Goal: Share content

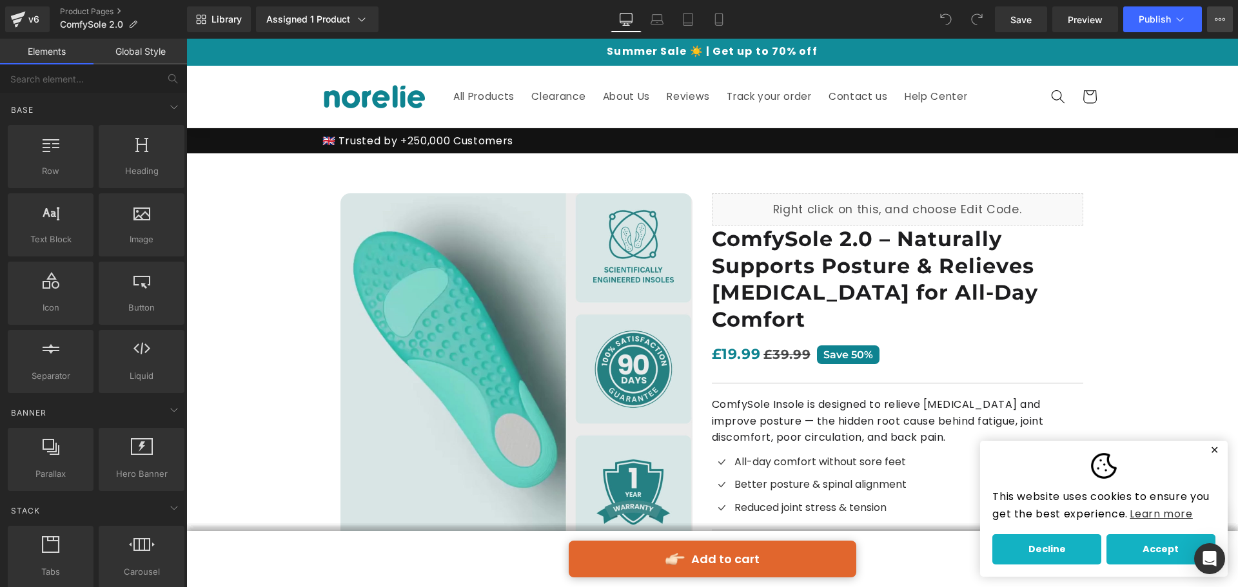
click at [1219, 21] on icon at bounding box center [1220, 19] width 10 height 10
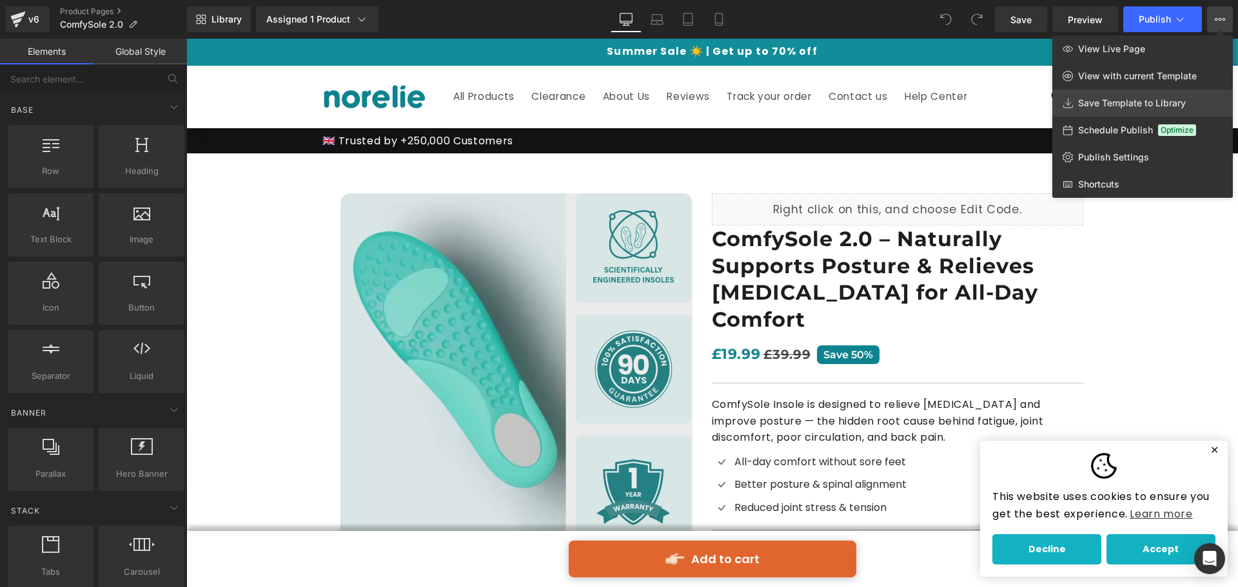
click at [1107, 101] on span "Save Template to Library" at bounding box center [1132, 103] width 108 height 12
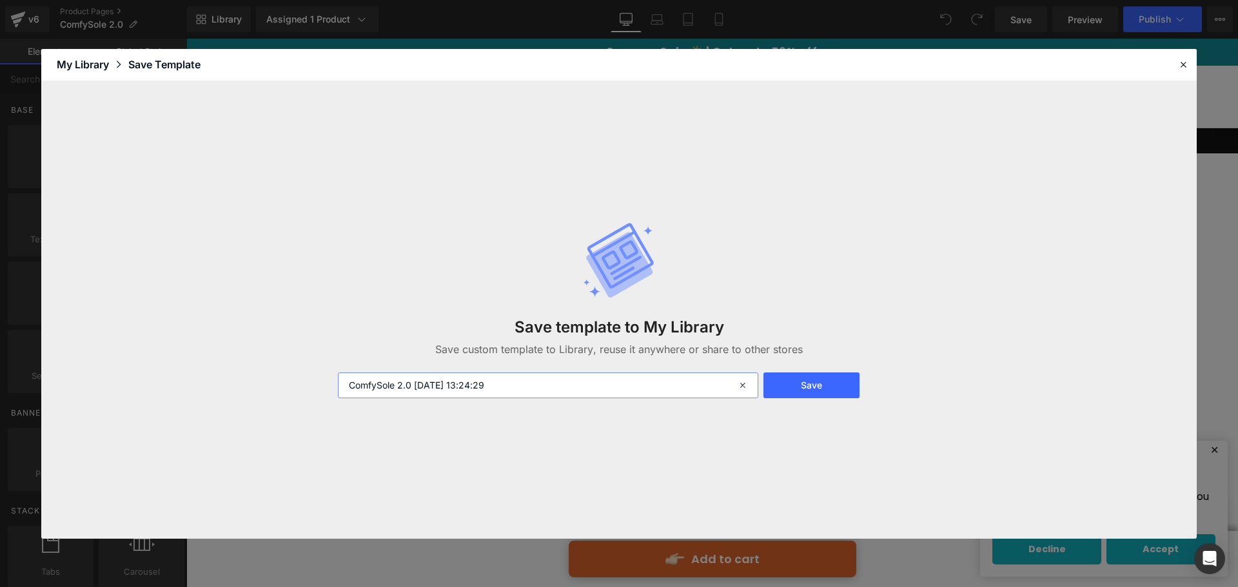
click at [564, 384] on input "ComfySole 2.0 [DATE] 13:24:29" at bounding box center [548, 386] width 420 height 26
drag, startPoint x: 415, startPoint y: 383, endPoint x: 564, endPoint y: 386, distance: 149.0
click at [564, 386] on input "ComfySole 2.0 [DATE] 13:24:29" at bounding box center [548, 386] width 420 height 26
type input "ComfySole 2.0"
click at [817, 381] on button "Save" at bounding box center [811, 386] width 96 height 26
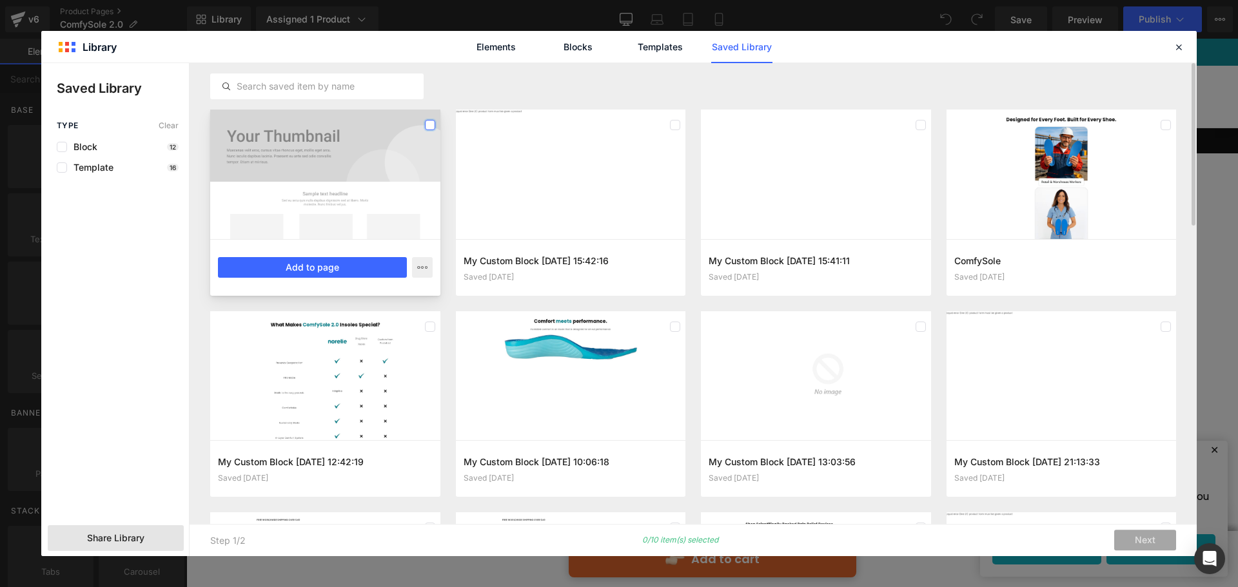
click at [431, 126] on label at bounding box center [430, 125] width 10 height 10
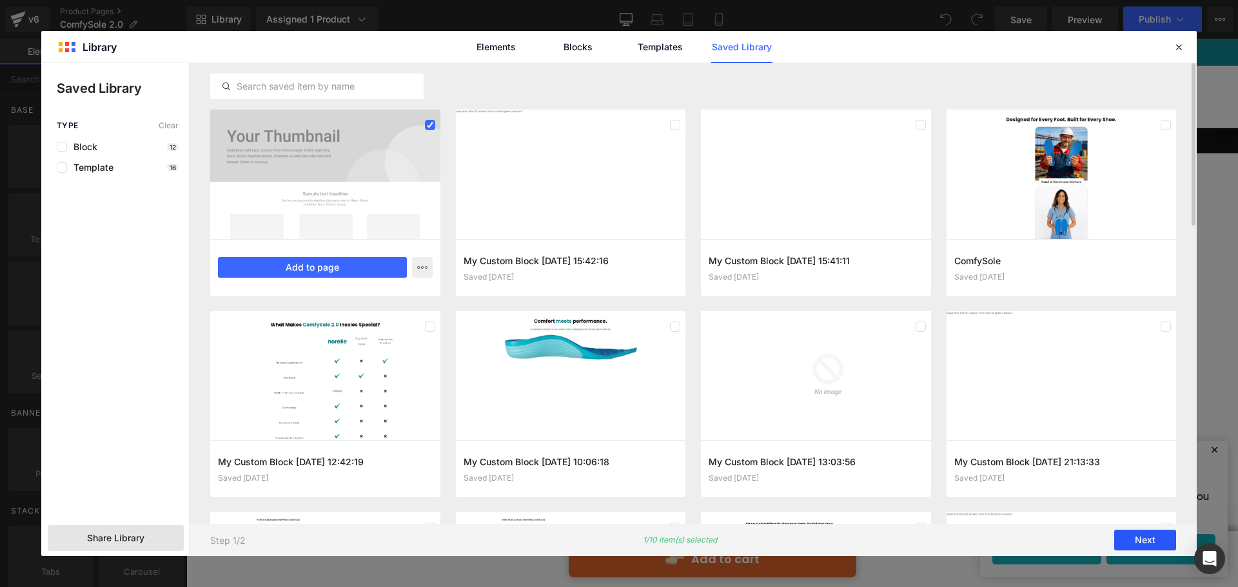
click at [1125, 537] on button "Next" at bounding box center [1145, 541] width 62 height 21
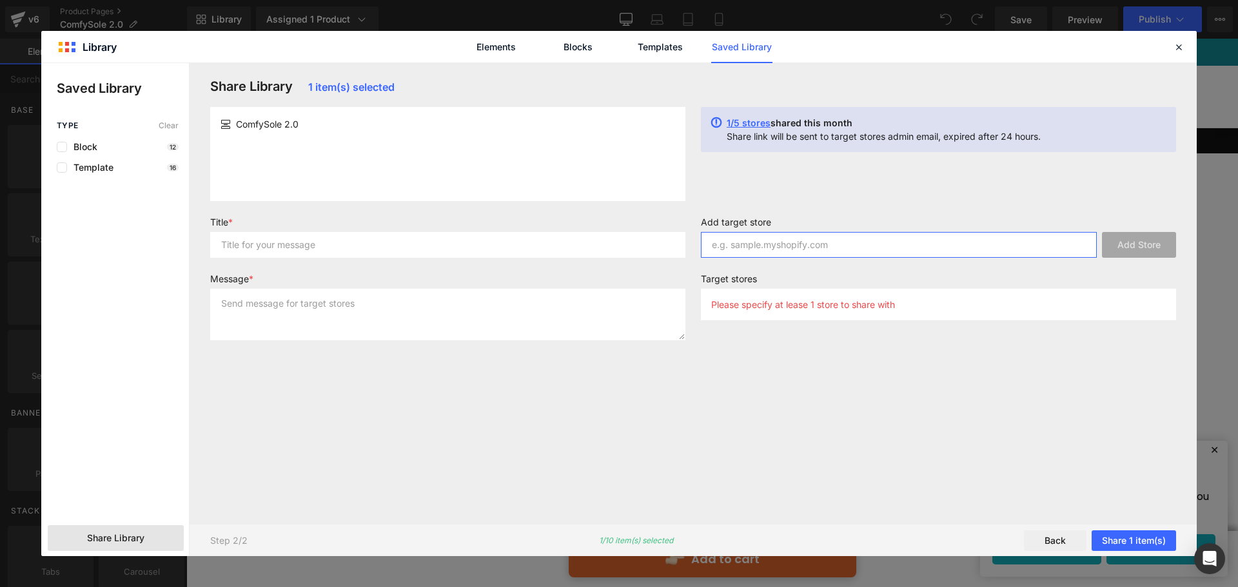
click at [811, 248] on input "text" at bounding box center [899, 245] width 396 height 26
paste input "[DOMAIN_NAME]"
type input "[DOMAIN_NAME]"
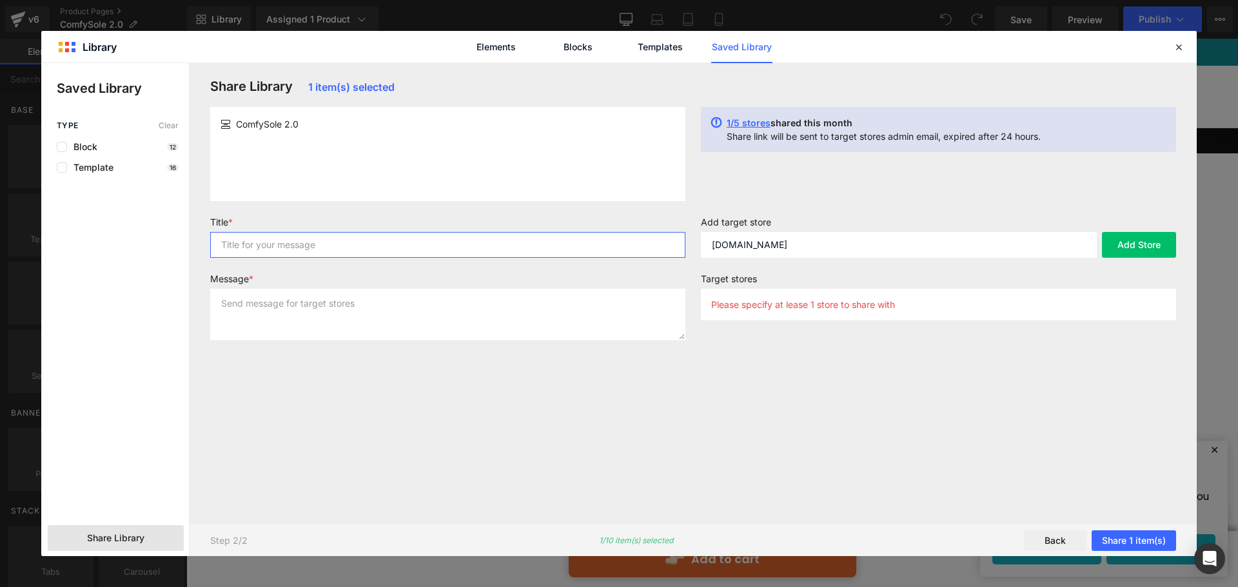
click at [289, 243] on input "text" at bounding box center [447, 245] width 475 height 26
type input "ComfySole"
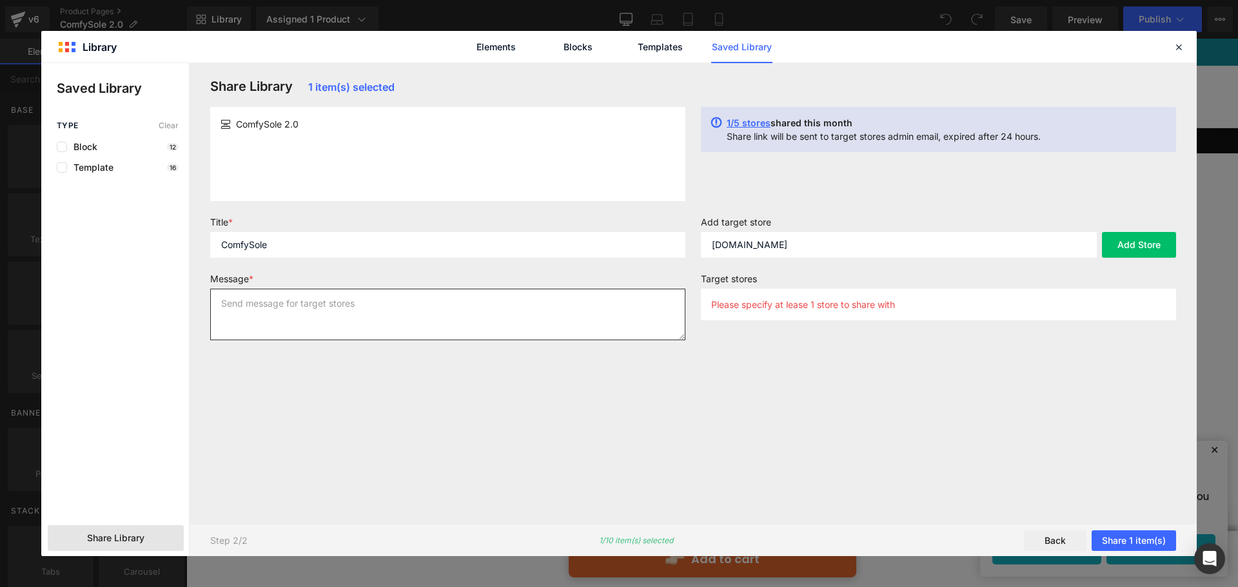
click at [308, 315] on textarea at bounding box center [447, 315] width 475 height 52
type textarea "Sharing"
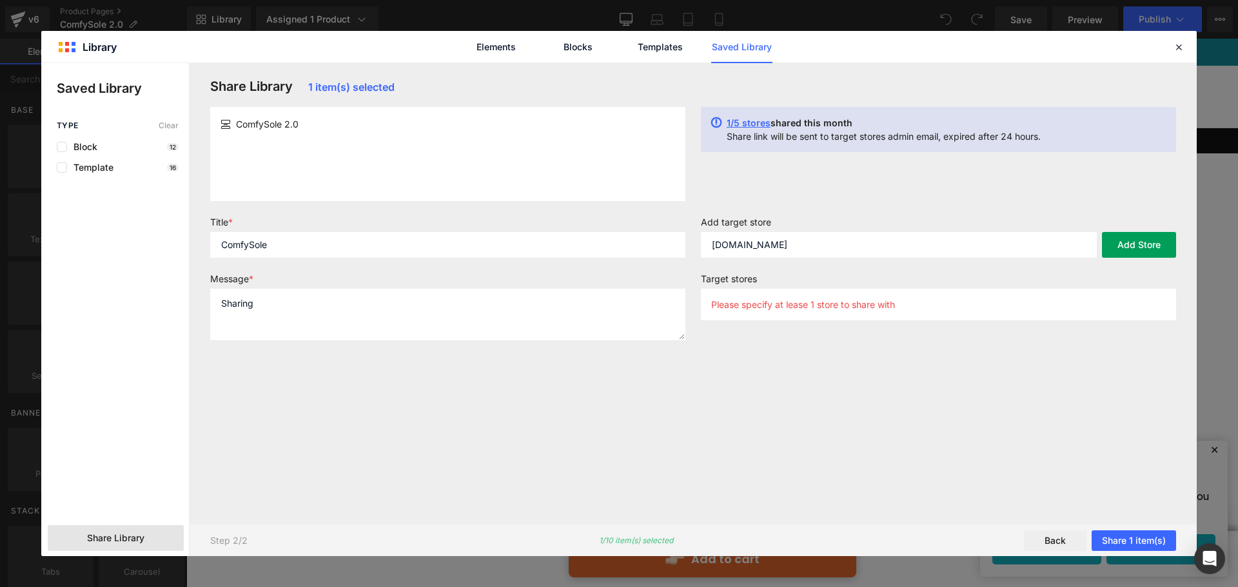
click at [1161, 249] on button "Add Store" at bounding box center [1139, 245] width 74 height 26
click at [1148, 534] on button "Share 1 item(s)" at bounding box center [1134, 541] width 84 height 21
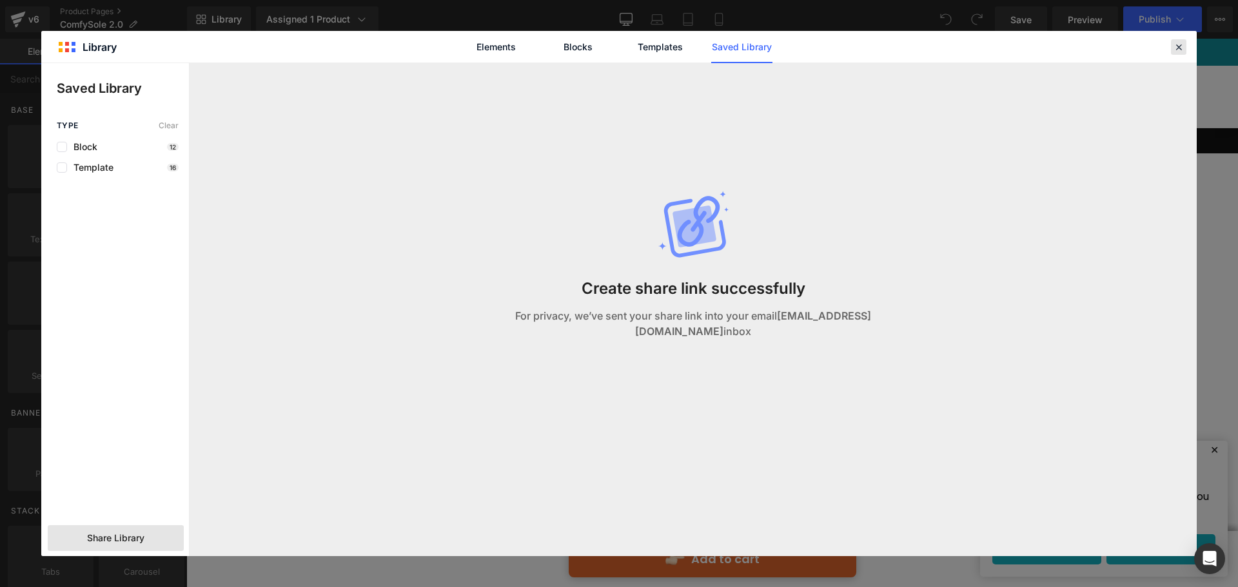
drag, startPoint x: 1180, startPoint y: 39, endPoint x: 992, endPoint y: 0, distance: 191.6
click at [1180, 39] on div at bounding box center [1178, 46] width 15 height 15
